Goal: Check status: Check status

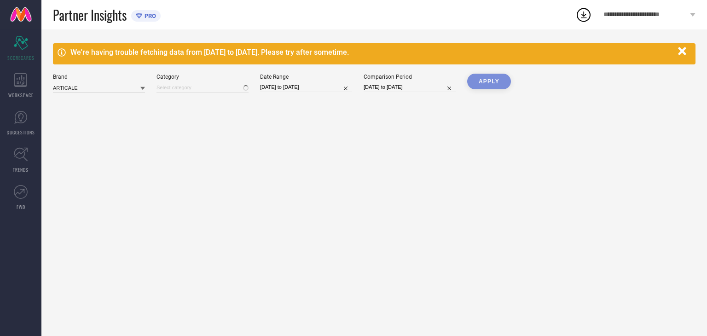
type input "All"
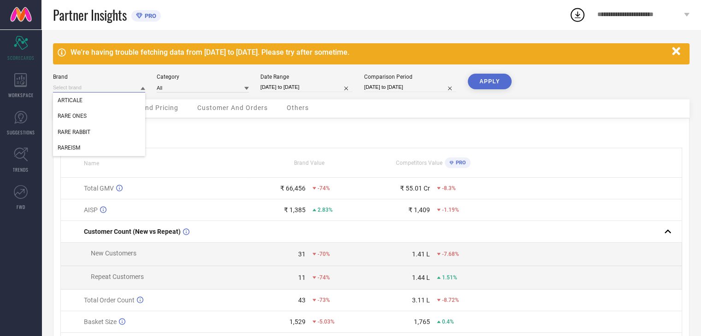
click at [136, 89] on input at bounding box center [99, 88] width 92 height 10
click at [125, 91] on input at bounding box center [99, 88] width 92 height 10
click at [95, 129] on div "RARE RABBIT" at bounding box center [99, 132] width 92 height 16
type input "All"
click at [328, 89] on input "[DATE] to [DATE]" at bounding box center [306, 87] width 92 height 10
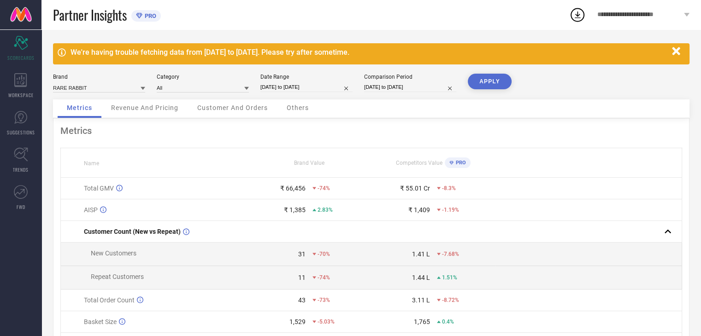
select select "6"
select select "2025"
select select "7"
select select "2025"
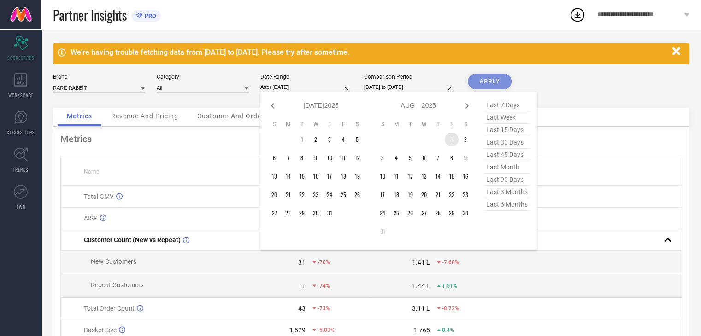
click at [453, 139] on td "1" at bounding box center [451, 140] width 14 height 14
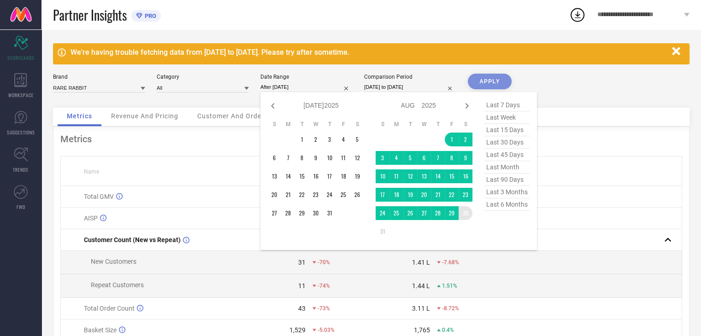
type input "[DATE] to [DATE]"
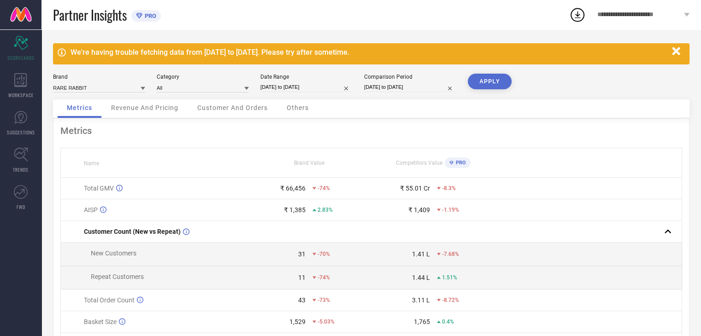
click at [490, 82] on button "APPLY" at bounding box center [490, 82] width 44 height 16
click at [162, 111] on span "Revenue And Pricing" at bounding box center [144, 107] width 67 height 7
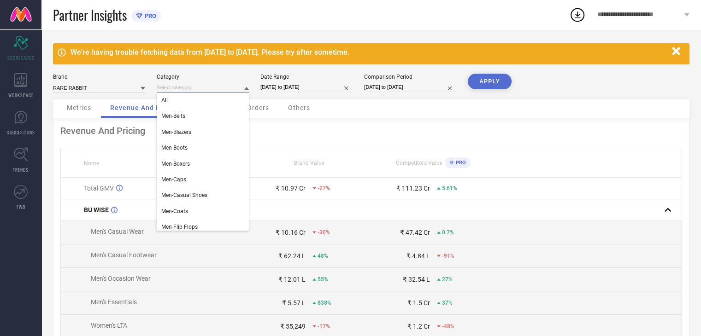
click at [236, 87] on input at bounding box center [203, 88] width 92 height 10
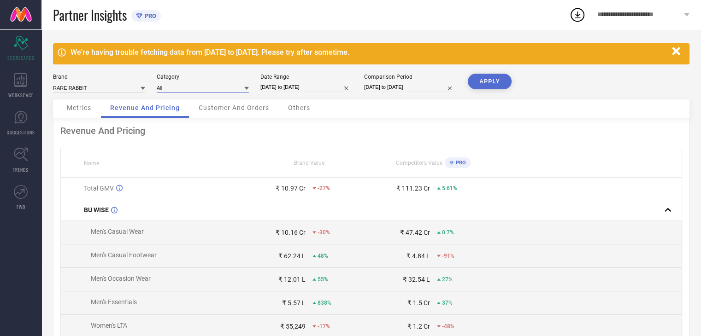
click at [236, 87] on input at bounding box center [203, 88] width 92 height 10
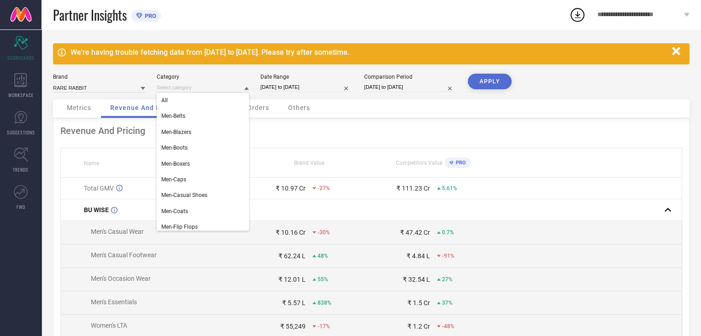
click at [346, 96] on div "Brand RARE RABBIT Category All Men-Belts Men-Blazers Men-Boots Men-Boxers Men-C…" at bounding box center [371, 87] width 636 height 26
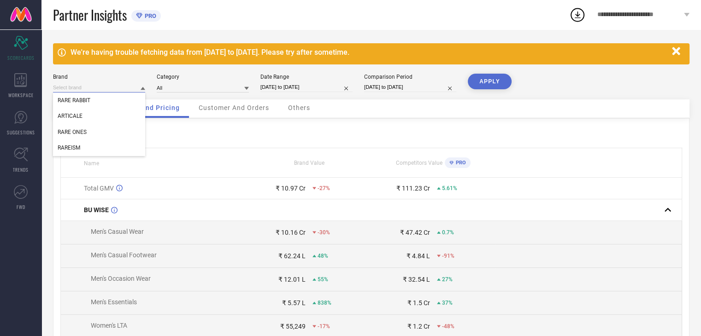
click at [119, 85] on input at bounding box center [99, 88] width 92 height 10
click at [255, 112] on div "Customer And Orders" at bounding box center [233, 108] width 89 height 18
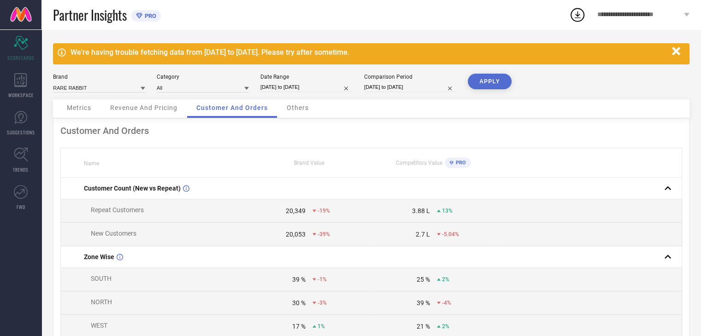
click at [294, 108] on span "Others" at bounding box center [297, 107] width 22 height 7
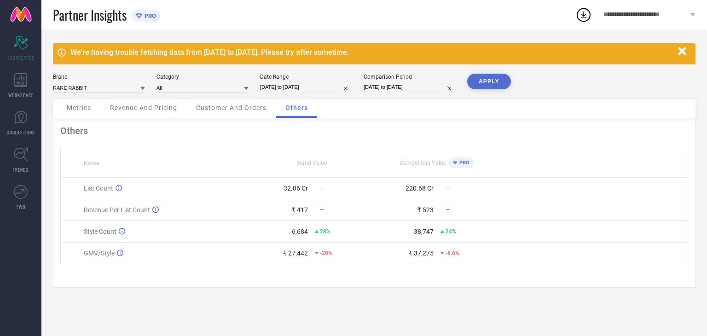
click at [243, 108] on span "Customer And Orders" at bounding box center [231, 107] width 70 height 7
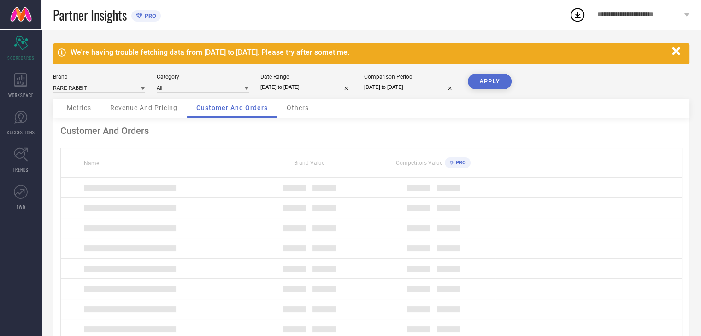
click at [293, 110] on span "Others" at bounding box center [297, 107] width 22 height 7
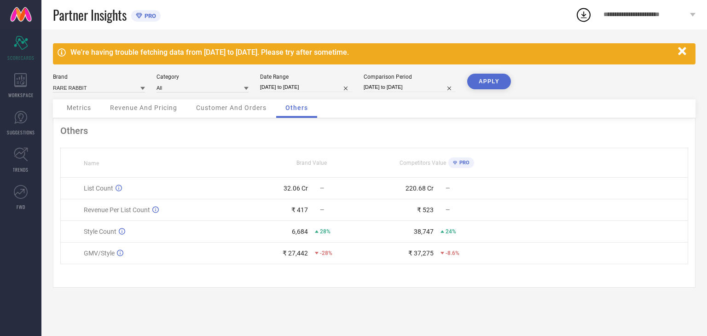
click at [254, 109] on span "Customer And Orders" at bounding box center [231, 107] width 70 height 7
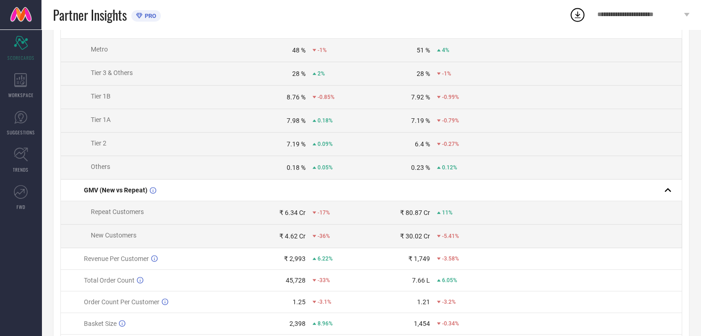
scroll to position [433, 0]
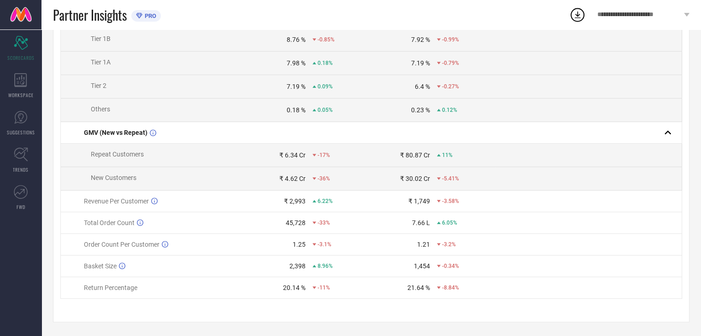
click at [497, 47] on td at bounding box center [588, 39] width 186 height 23
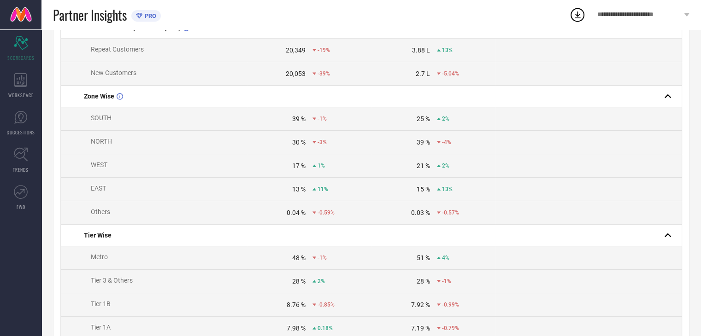
scroll to position [0, 0]
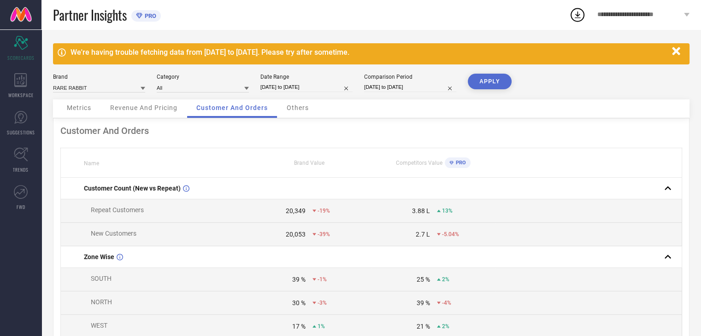
select select "7"
select select "2025"
select select "8"
select select "2025"
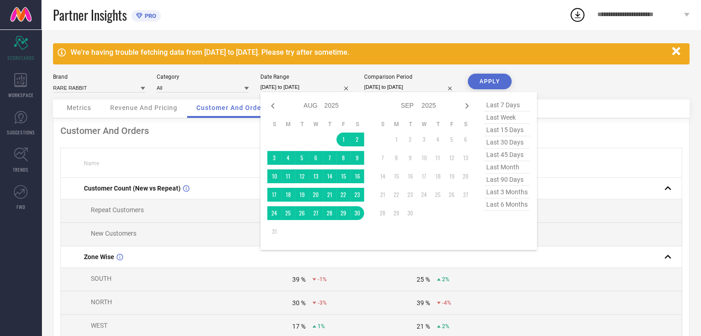
click at [320, 88] on input "[DATE] to [DATE]" at bounding box center [306, 87] width 92 height 10
click at [269, 107] on icon at bounding box center [272, 105] width 11 height 11
select select "6"
select select "2025"
select select "7"
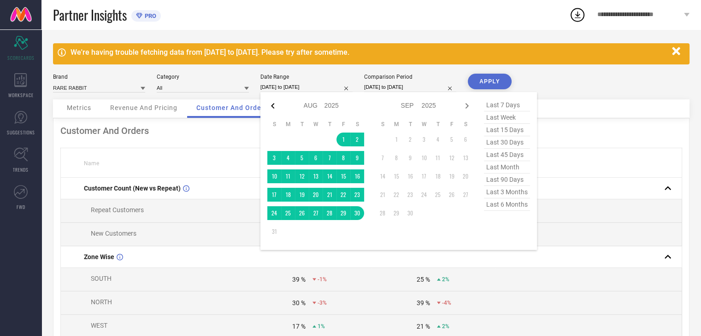
select select "2025"
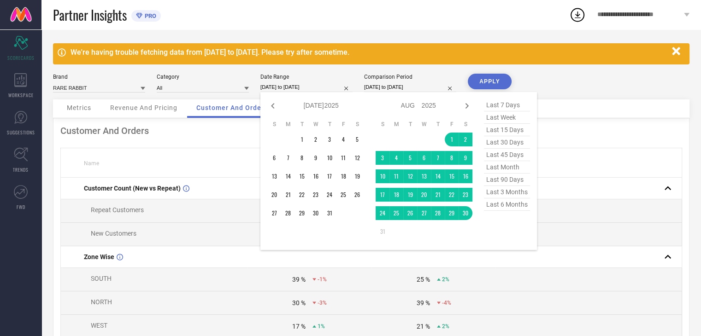
click at [269, 107] on icon at bounding box center [272, 105] width 11 height 11
select select "4"
select select "2025"
select select "5"
select select "2025"
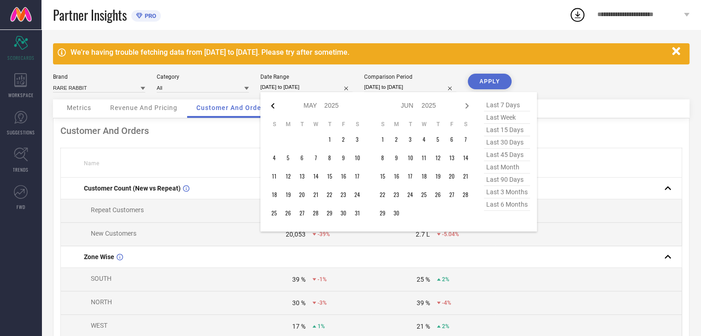
click at [269, 107] on icon at bounding box center [272, 105] width 11 height 11
select select "3"
select select "2025"
select select "4"
select select "2025"
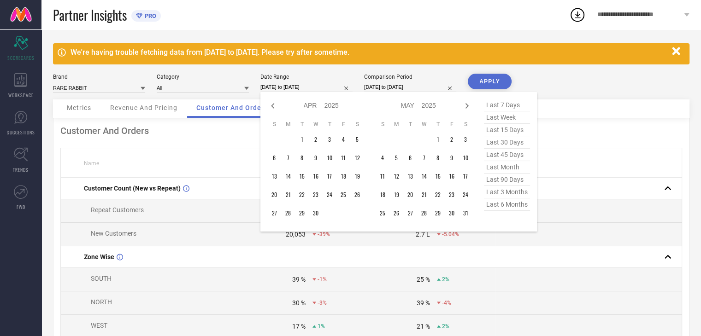
click at [269, 107] on icon at bounding box center [272, 105] width 11 height 11
select select "1"
select select "2025"
select select "2"
select select "2025"
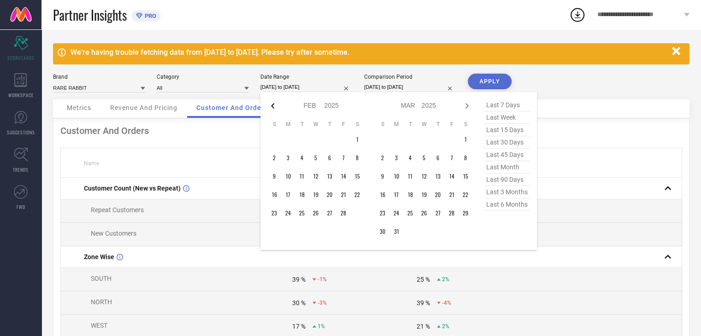
click at [269, 107] on icon at bounding box center [272, 105] width 11 height 11
select select "2025"
select select "1"
select select "2025"
click at [269, 107] on icon at bounding box center [272, 105] width 11 height 11
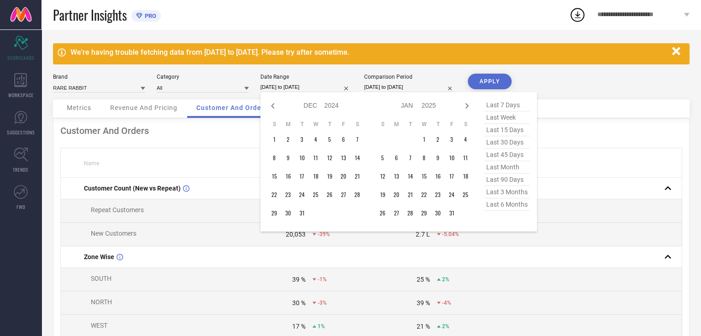
click at [269, 107] on icon at bounding box center [272, 105] width 11 height 11
select select "9"
select select "2024"
select select "10"
select select "2024"
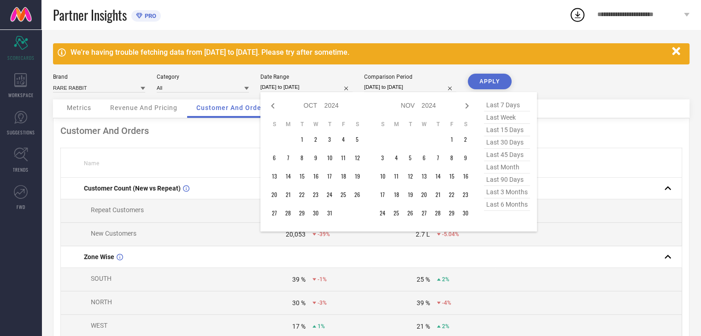
click at [269, 107] on icon at bounding box center [272, 105] width 11 height 11
select select "8"
select select "2024"
select select "9"
select select "2024"
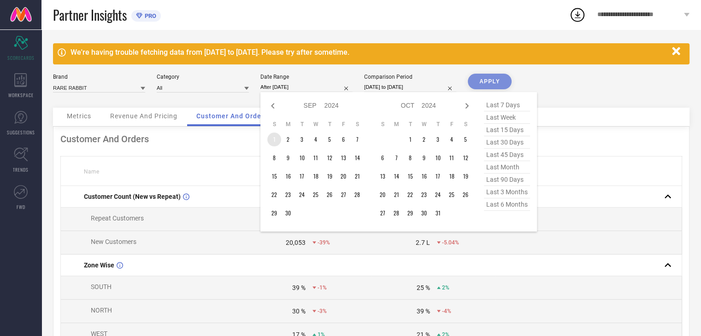
click at [270, 136] on td "1" at bounding box center [274, 140] width 14 height 14
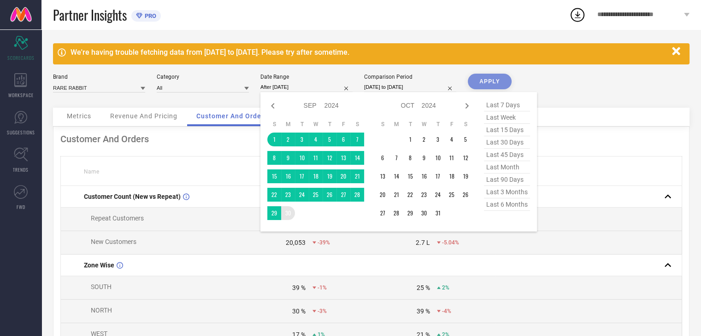
type input "[DATE] to [DATE]"
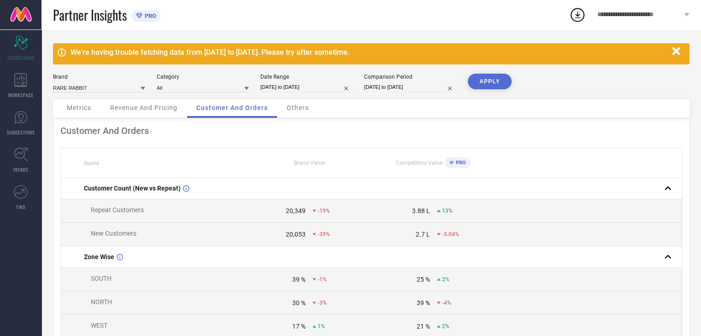
click at [487, 82] on button "APPLY" at bounding box center [490, 82] width 44 height 16
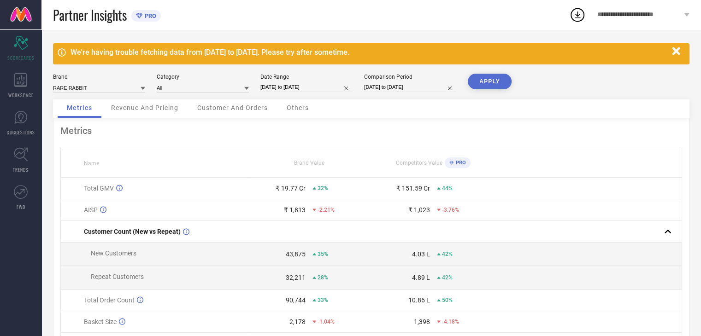
select select "8"
select select "2024"
select select "9"
select select "2024"
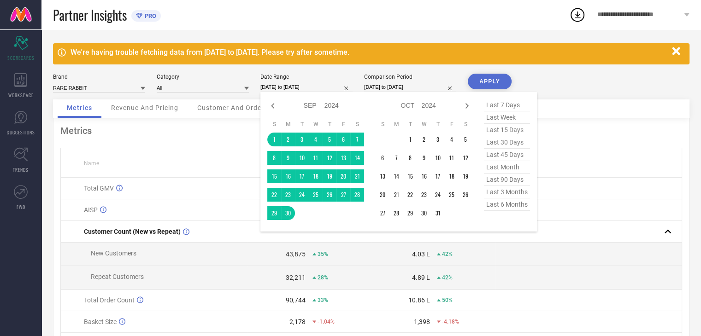
click at [321, 87] on input "[DATE] to [DATE]" at bounding box center [306, 87] width 92 height 10
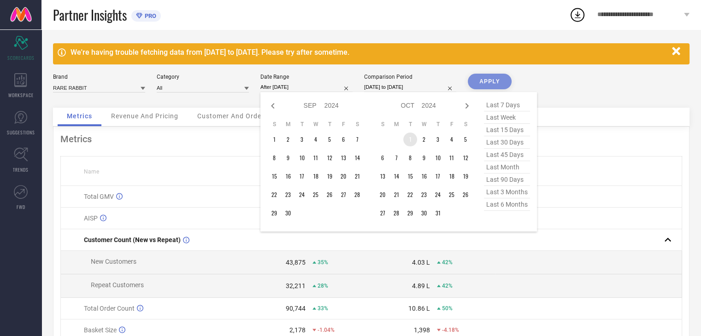
click at [412, 139] on td "1" at bounding box center [410, 140] width 14 height 14
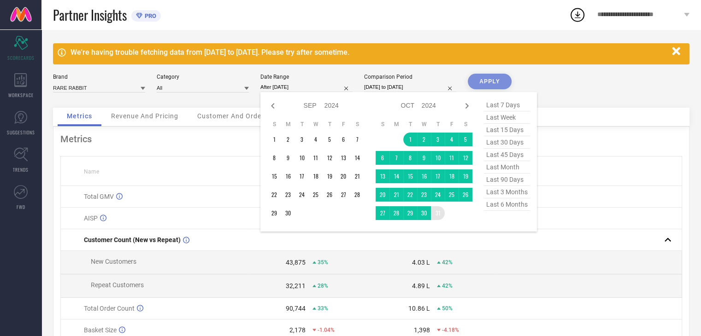
type input "[DATE] to [DATE]"
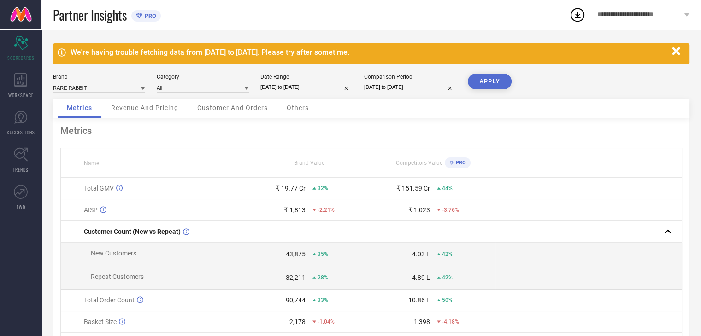
click at [489, 80] on button "APPLY" at bounding box center [490, 82] width 44 height 16
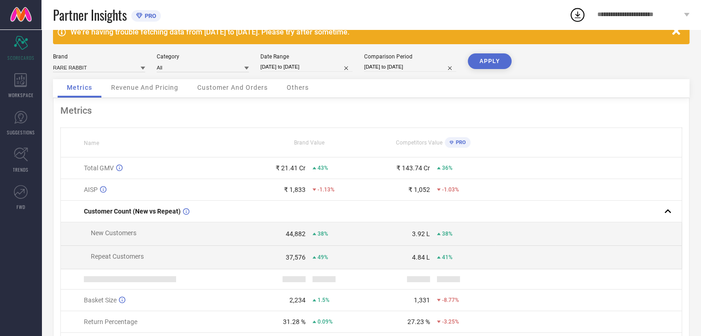
scroll to position [79, 0]
